Goal: Transaction & Acquisition: Purchase product/service

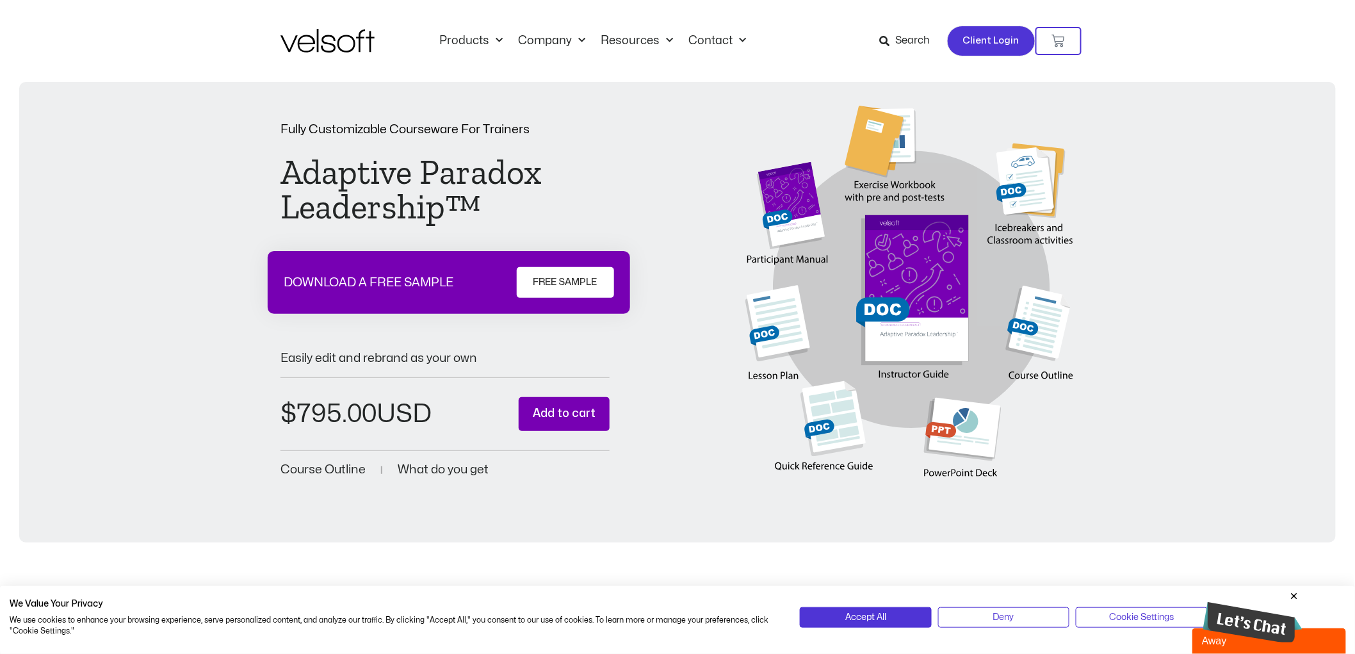
click at [1000, 39] on span "Client Login" at bounding box center [991, 41] width 56 height 17
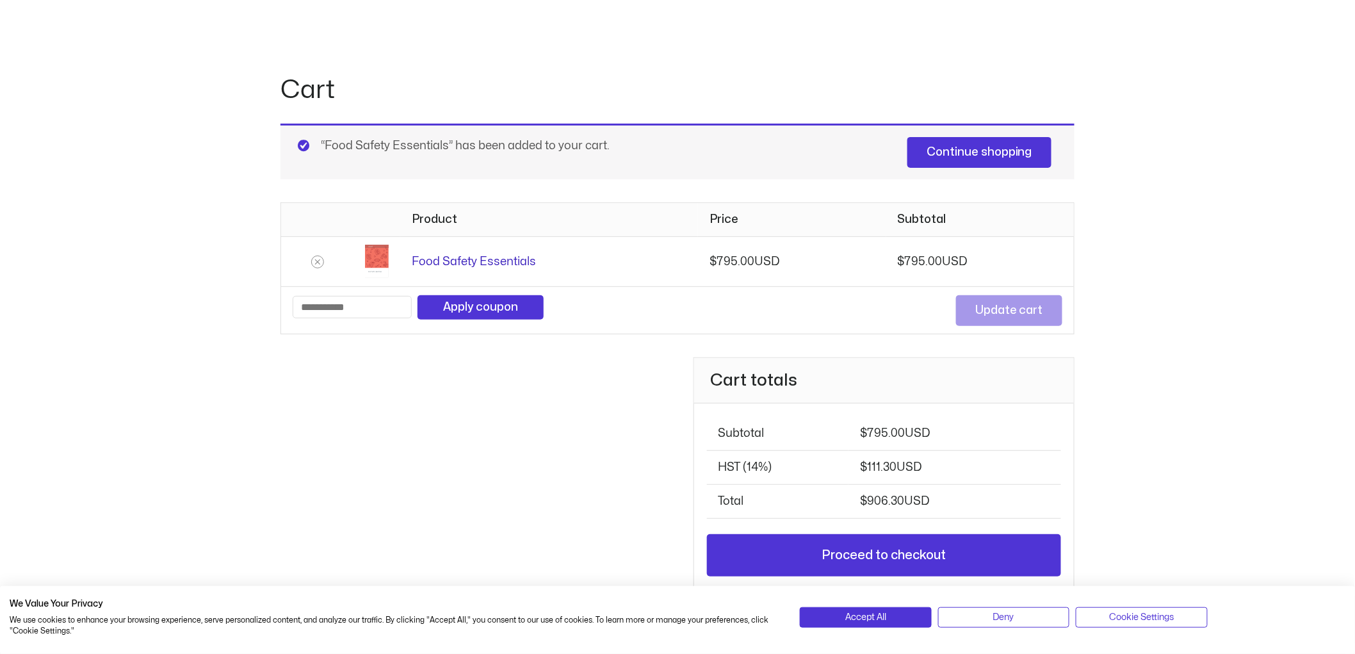
click at [457, 258] on link "Food Safety Essentials" at bounding box center [474, 261] width 124 height 11
